Goal: Transaction & Acquisition: Subscribe to service/newsletter

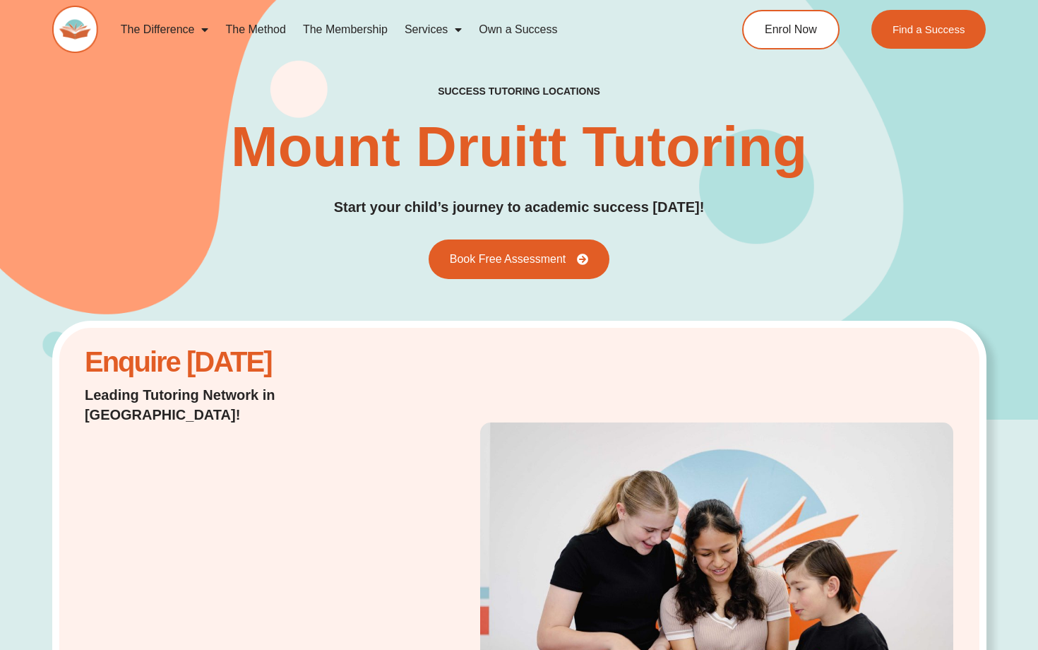
click at [357, 25] on link "The Membership" at bounding box center [346, 29] width 102 height 32
click at [351, 27] on link "The Membership" at bounding box center [346, 29] width 102 height 32
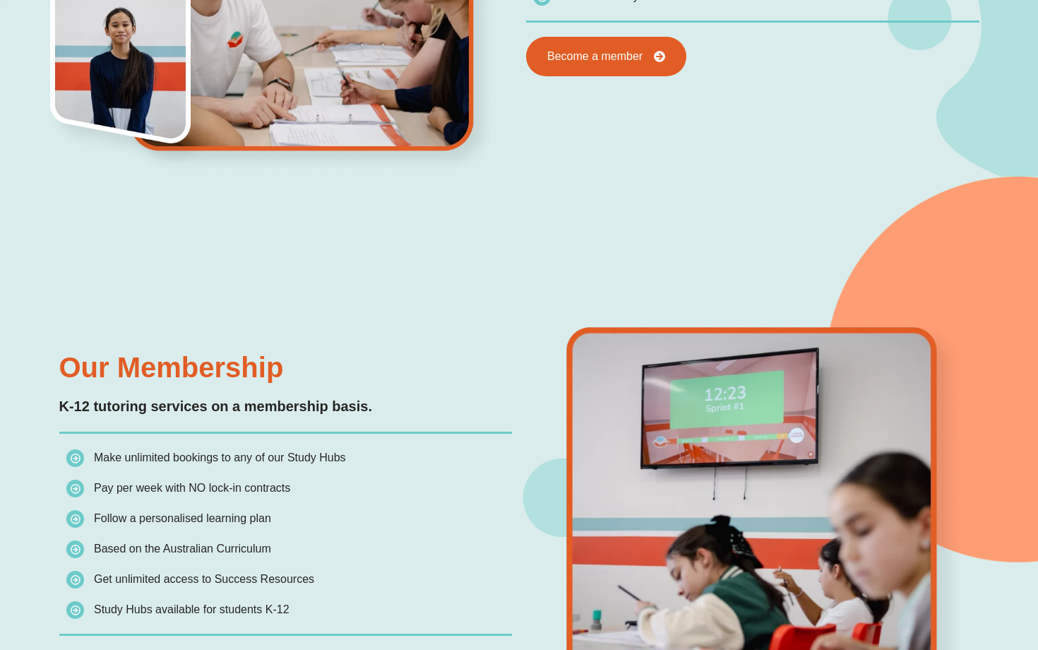
scroll to position [1355, 0]
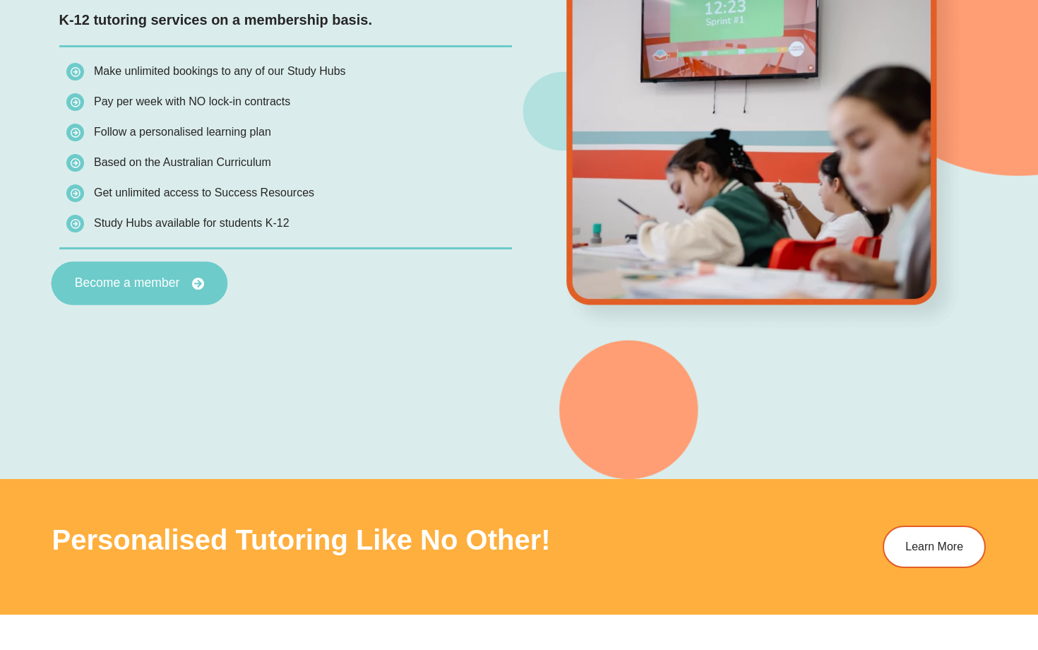
click at [170, 287] on span "Become a member" at bounding box center [126, 283] width 105 height 13
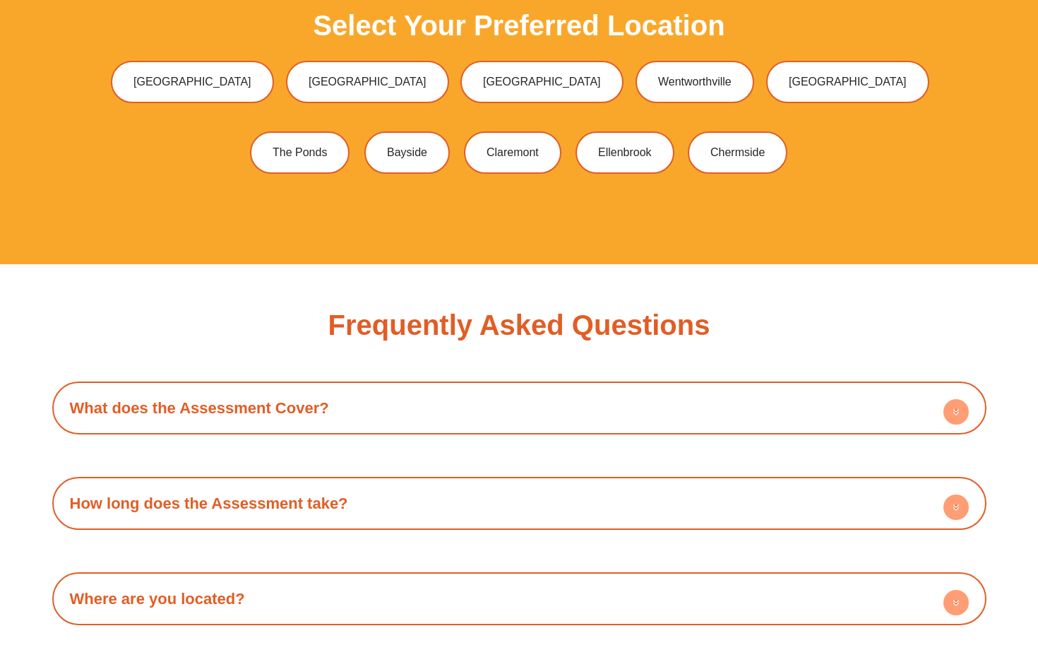
scroll to position [3783, 0]
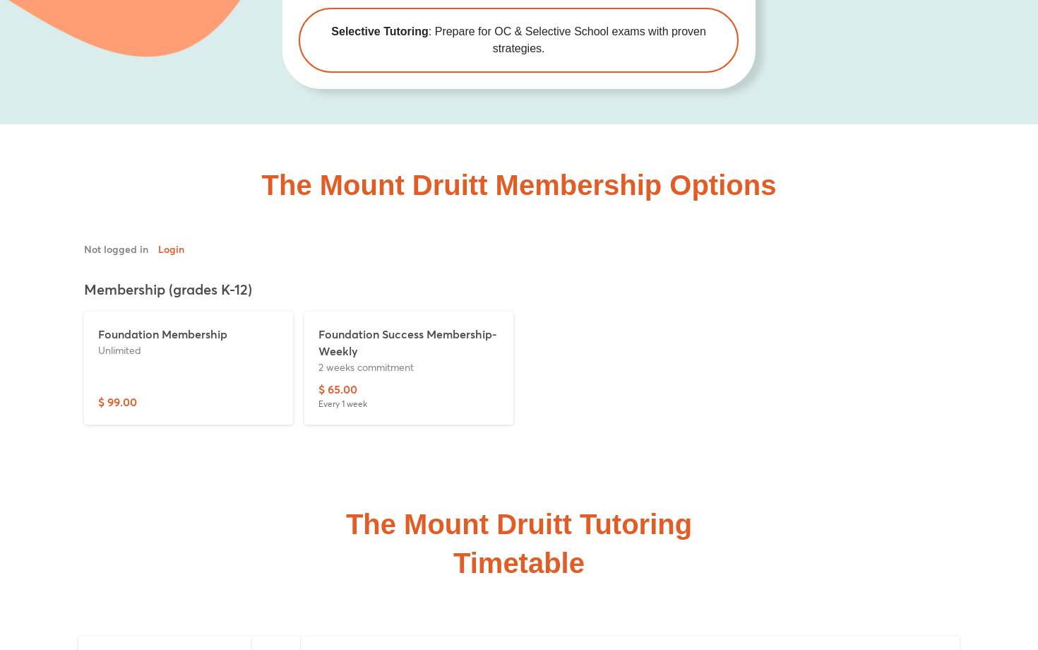
scroll to position [3701, 0]
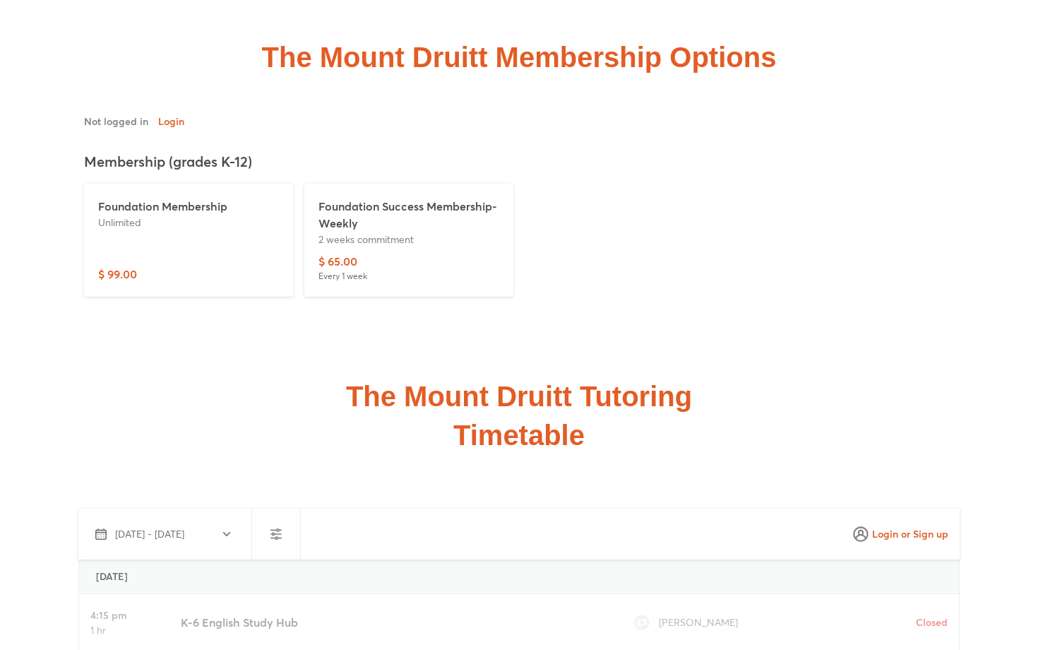
click at [415, 199] on p "Foundation Success Membership-Weekly" at bounding box center [409, 215] width 181 height 34
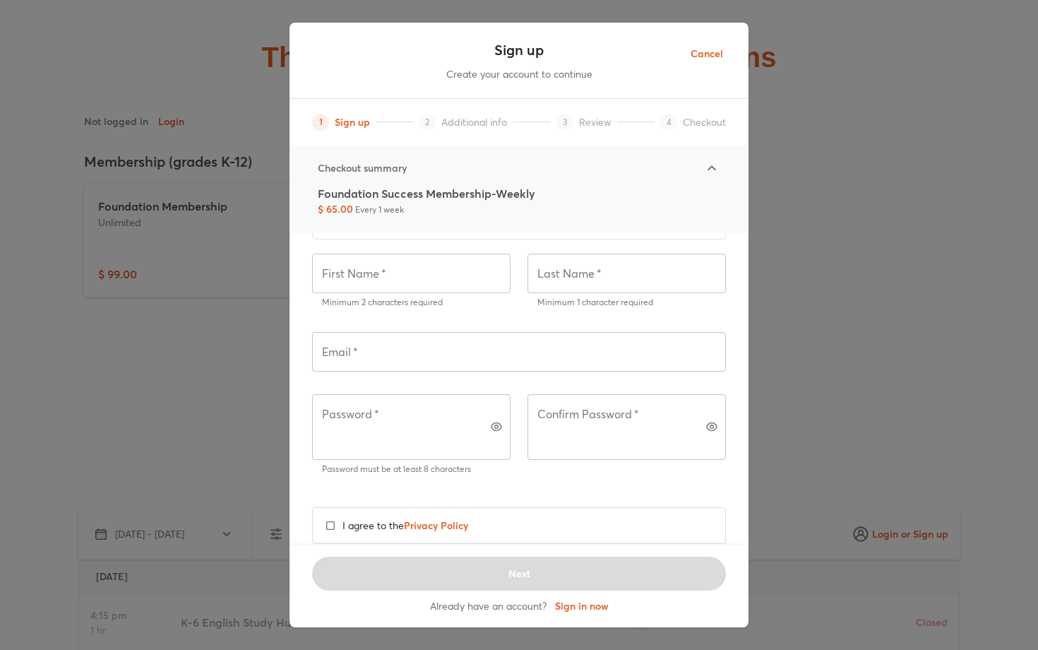
scroll to position [79, 0]
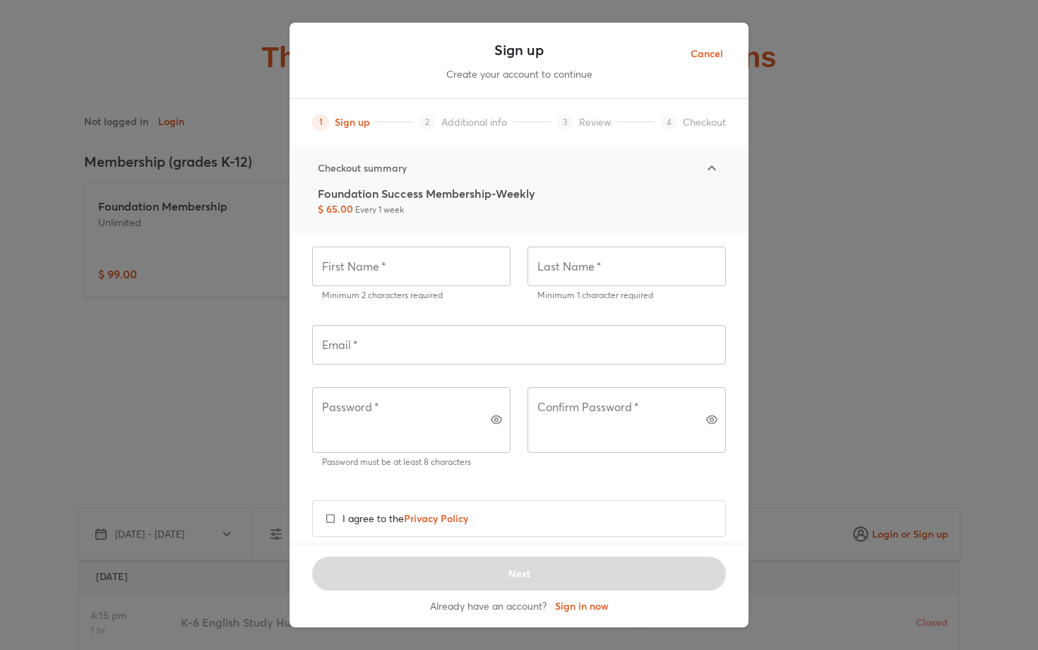
click at [862, 151] on div "Sign up Create your account to continue 1 Sign up 2 Additional info 3 Review 4 …" at bounding box center [519, 325] width 1038 height 650
click at [713, 59] on span "Cancel" at bounding box center [707, 54] width 32 height 18
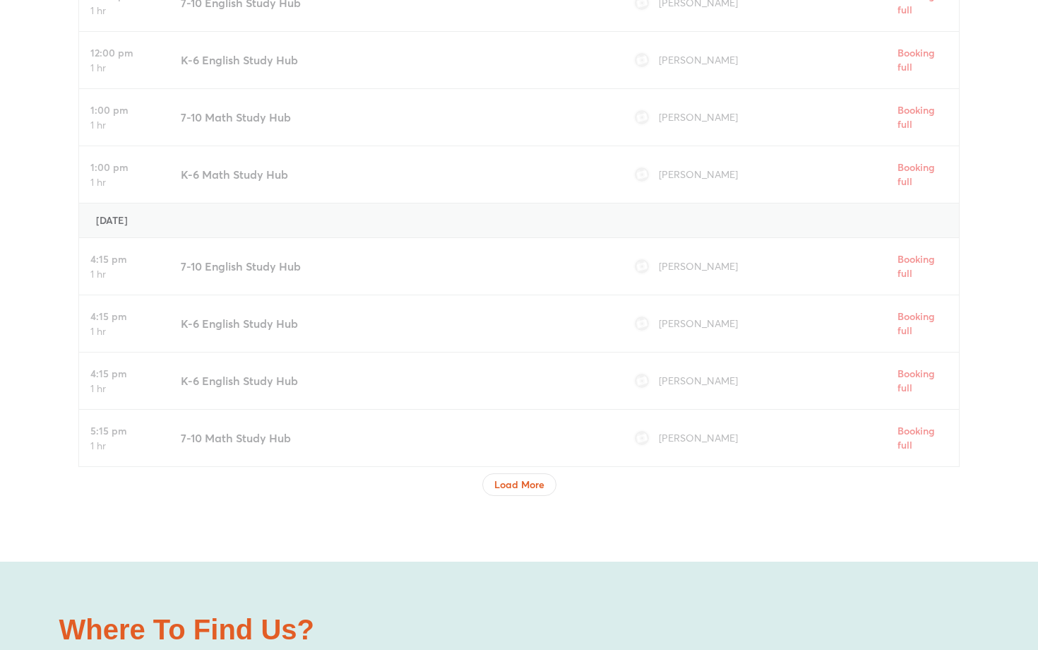
scroll to position [5100, 0]
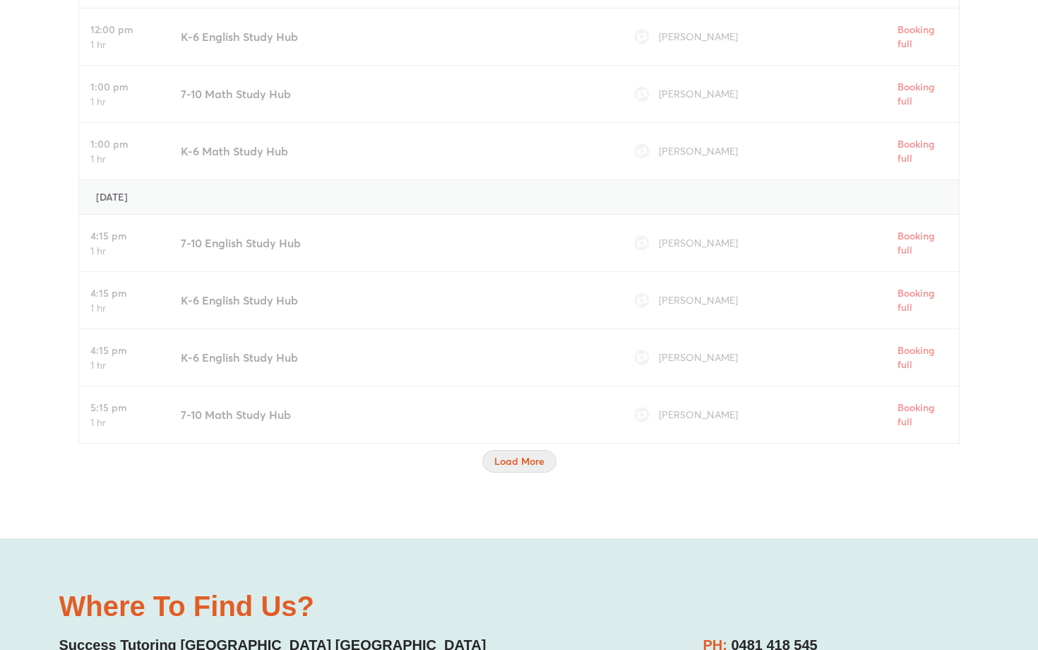
click at [507, 454] on span "Load More" at bounding box center [519, 461] width 50 height 14
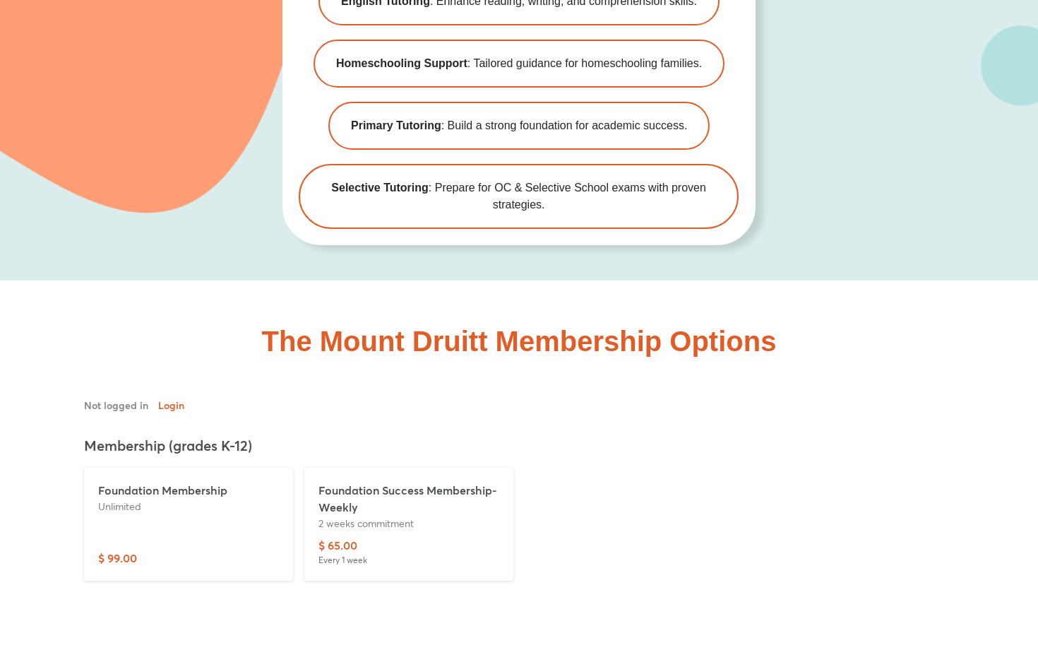
scroll to position [3650, 0]
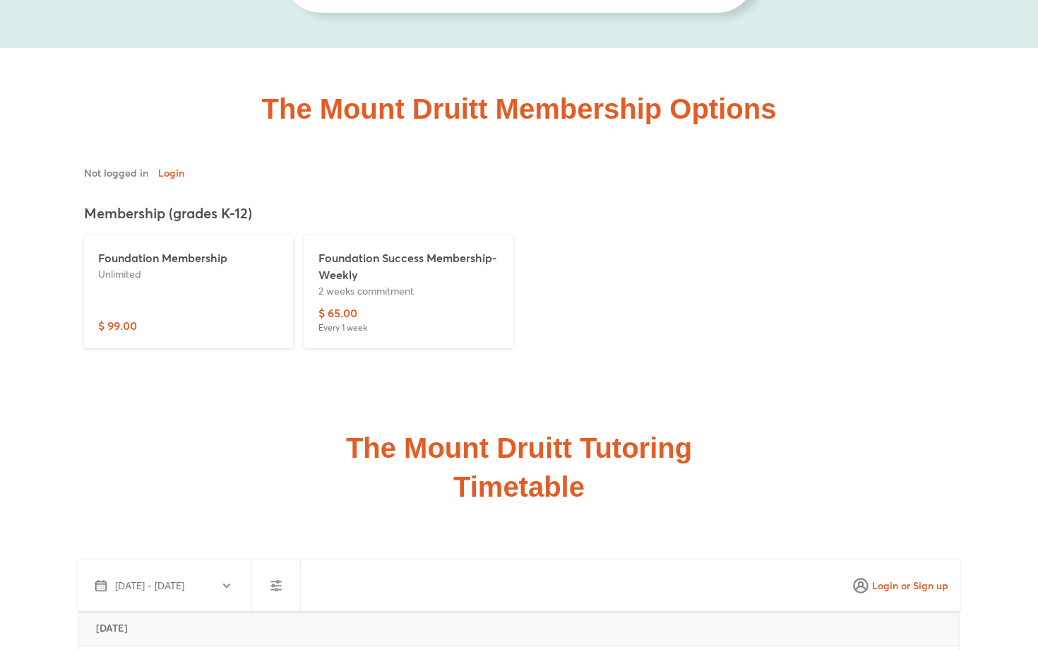
click at [446, 305] on div "$ 65.00 Every 1 week" at bounding box center [409, 319] width 181 height 30
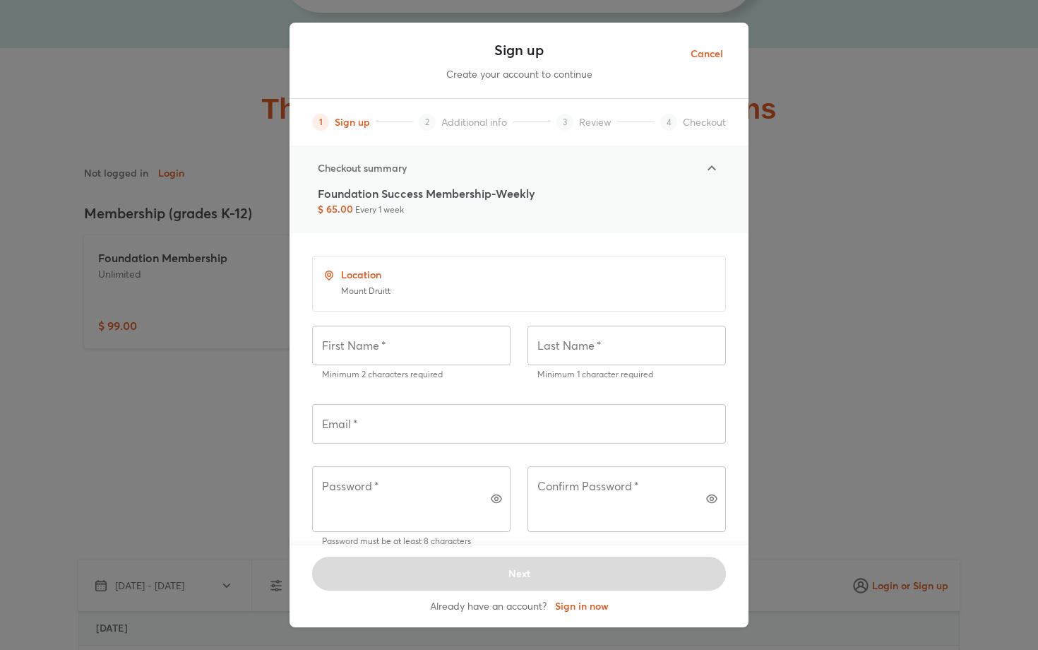
click at [770, 150] on div "Sign up Create your account to continue 1 Sign up 2 Additional info 3 Review 4 …" at bounding box center [519, 325] width 1038 height 650
click at [717, 47] on span "Cancel" at bounding box center [707, 54] width 32 height 18
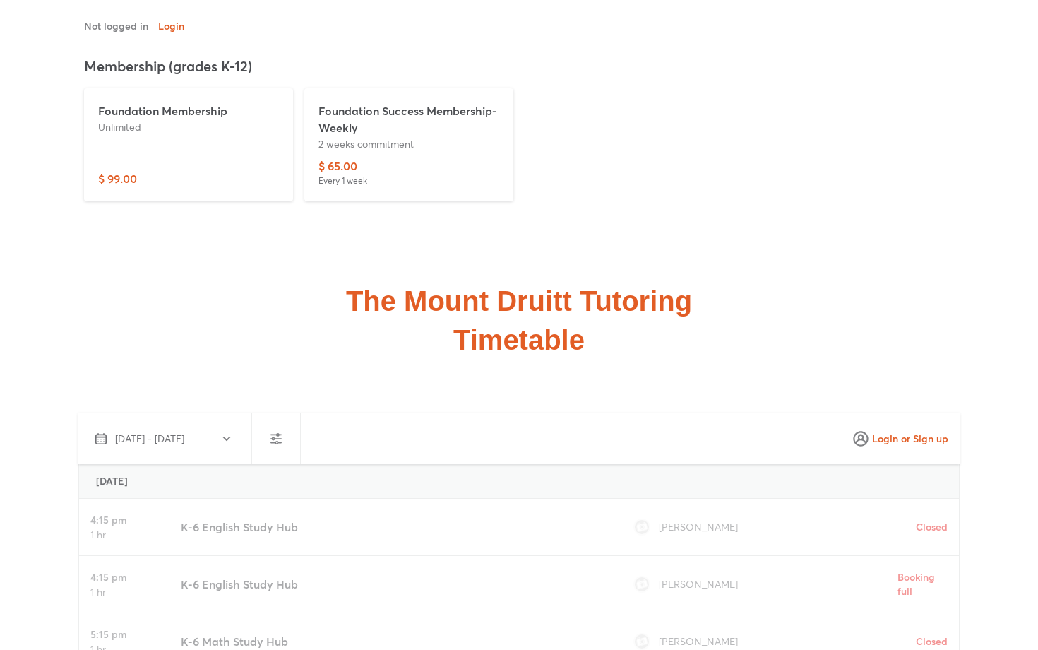
scroll to position [3798, 0]
click at [198, 131] on div "Foundation Membership Unlimited" at bounding box center [188, 135] width 181 height 68
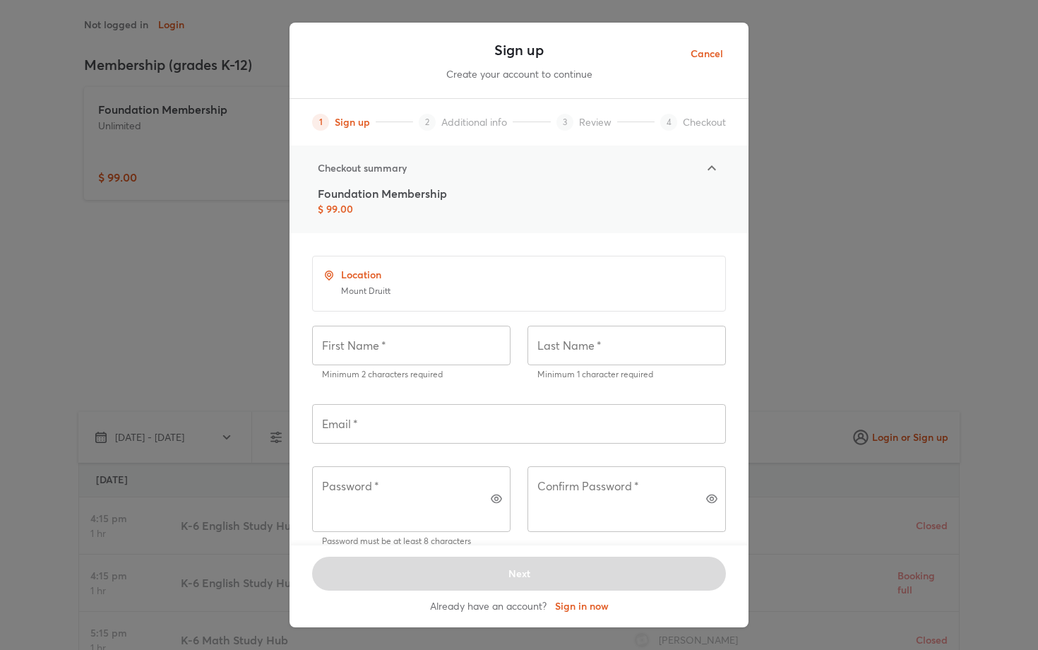
click at [720, 200] on div "Foundation Membership $ 99.00" at bounding box center [519, 200] width 403 height 31
click at [706, 169] on icon at bounding box center [712, 168] width 17 height 17
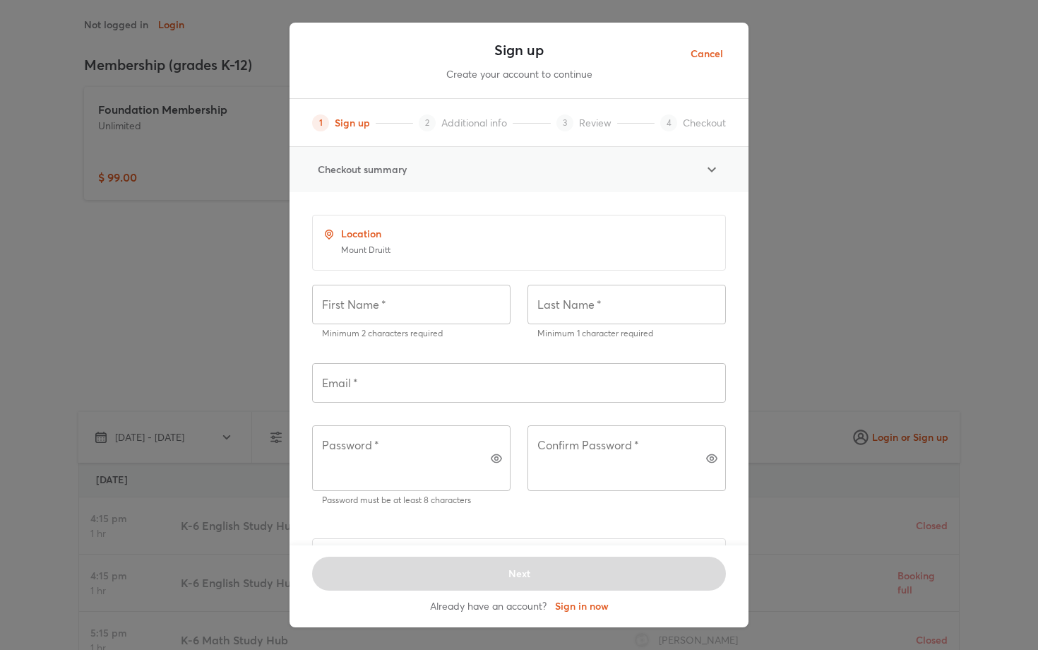
click at [706, 169] on icon at bounding box center [712, 169] width 17 height 17
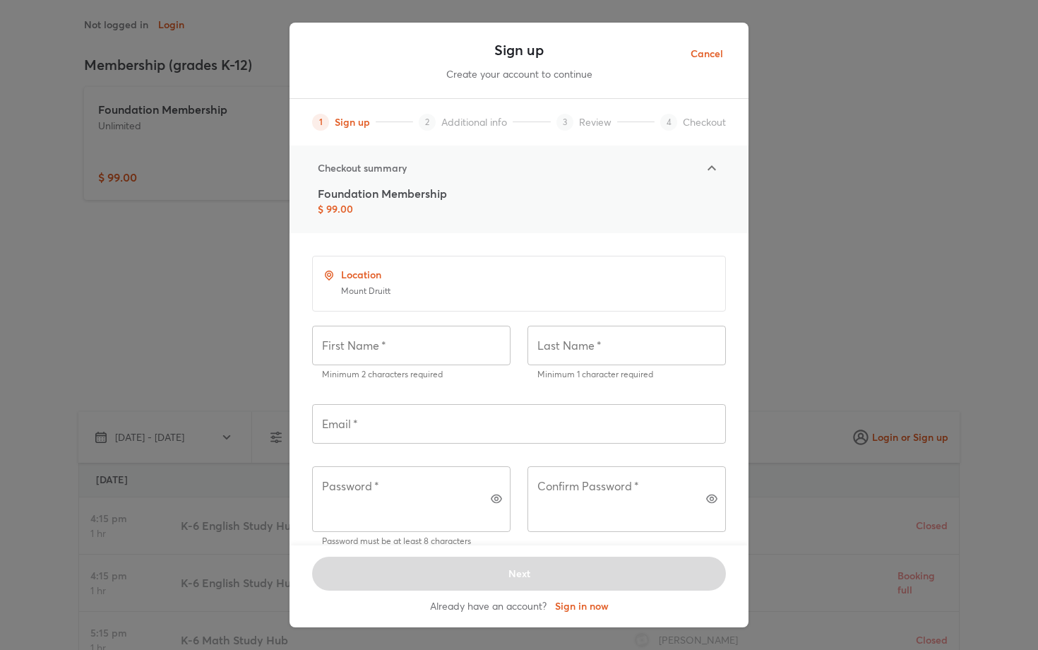
scroll to position [79, 0]
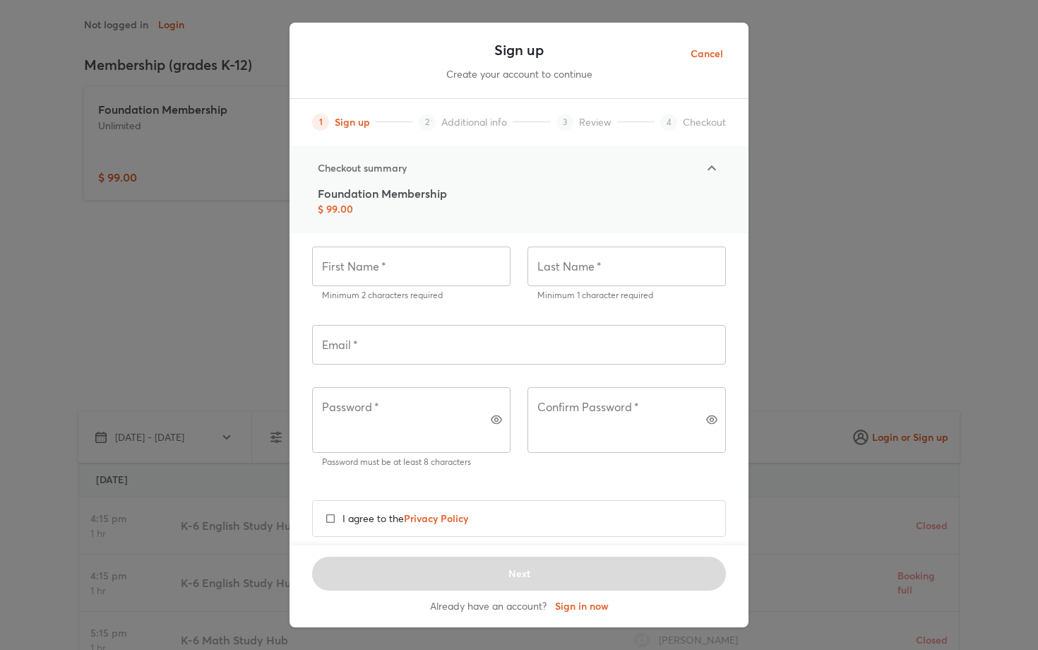
click at [786, 310] on div "Sign up Create your account to continue 1 Sign up 2 Additional info 3 Review 4 …" at bounding box center [519, 325] width 1038 height 650
click at [719, 58] on span "Cancel" at bounding box center [707, 54] width 32 height 18
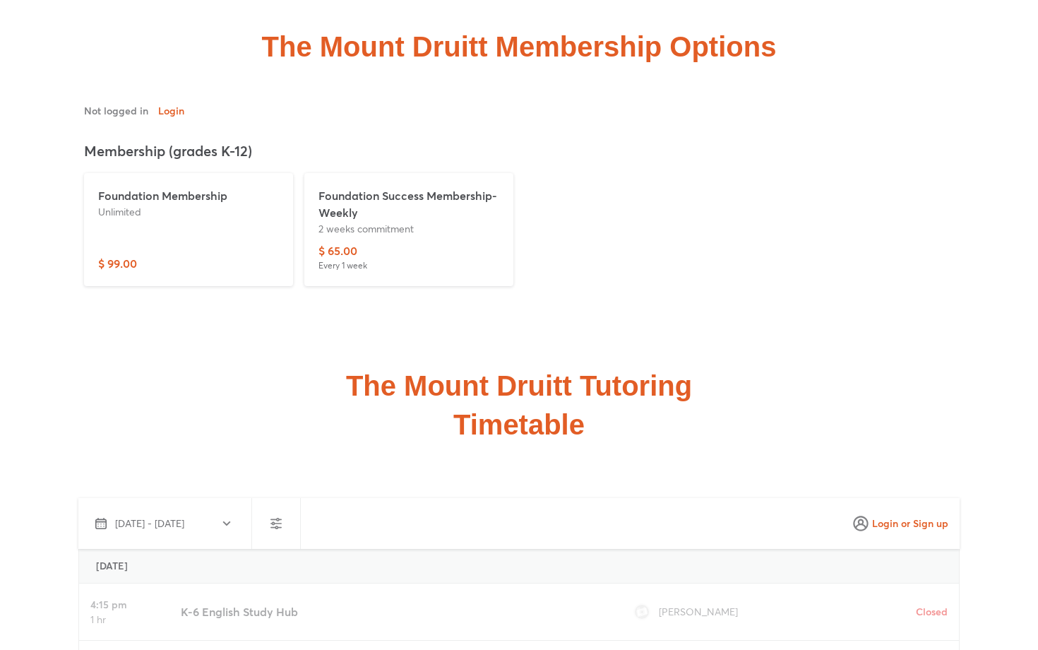
scroll to position [3713, 0]
